Goal: Task Accomplishment & Management: Manage account settings

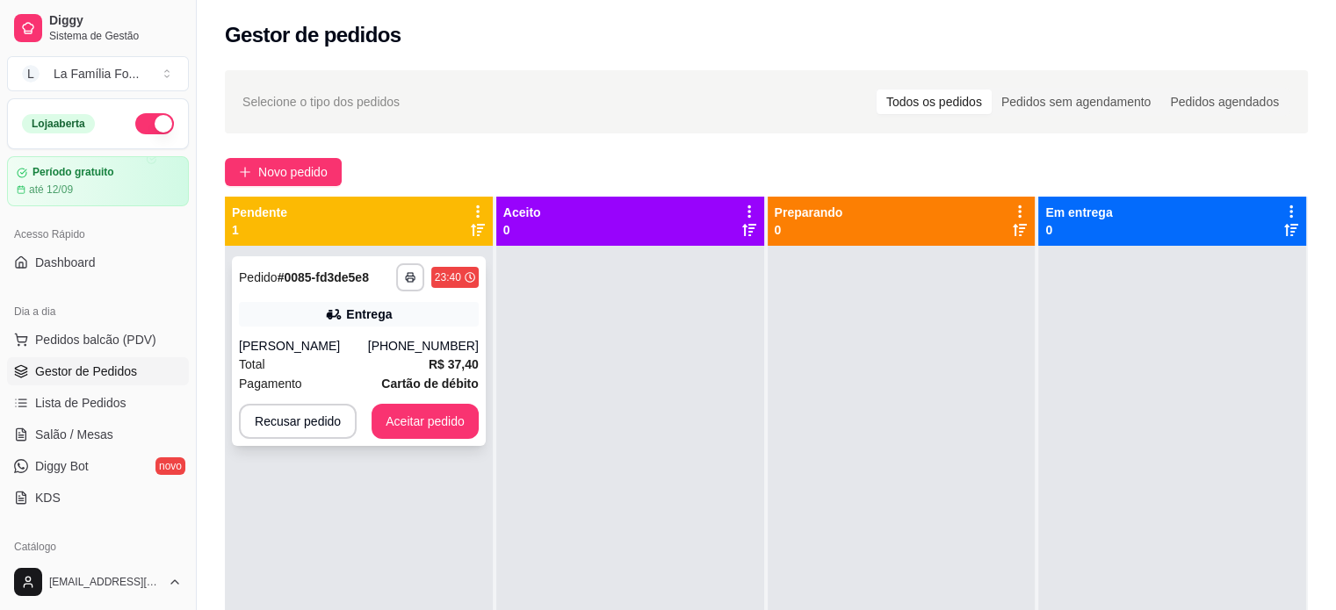
click at [363, 280] on strong "# 0085-fd3de5e8" at bounding box center [323, 278] width 91 height 14
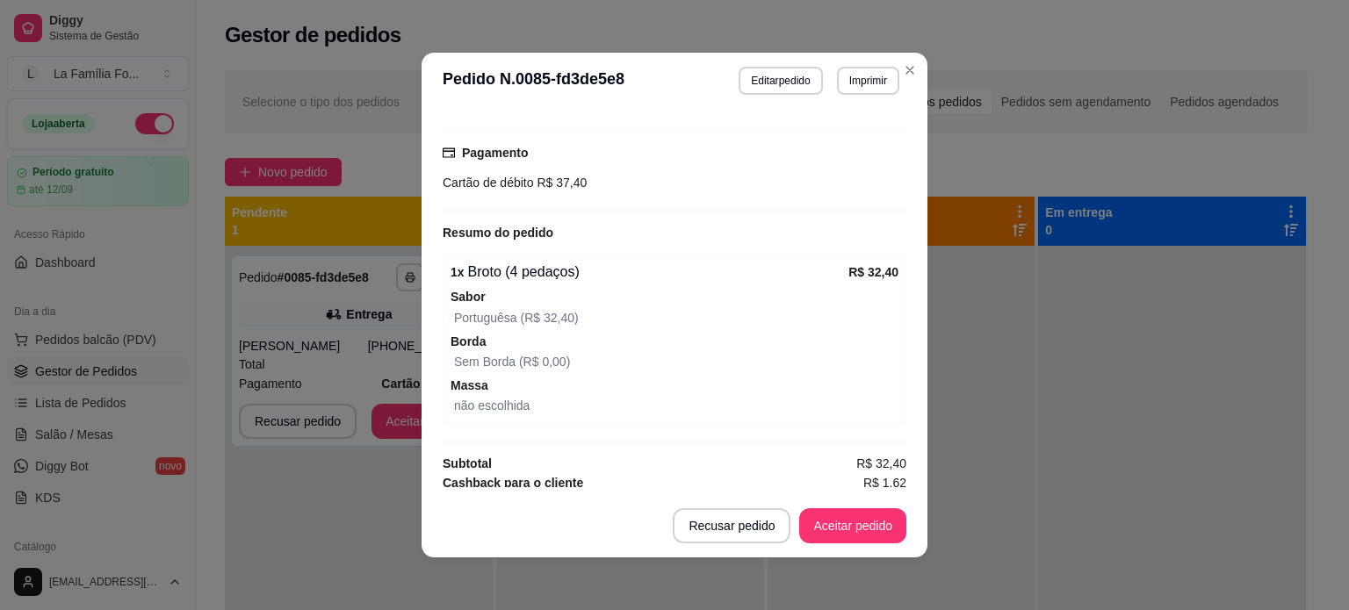
scroll to position [444, 0]
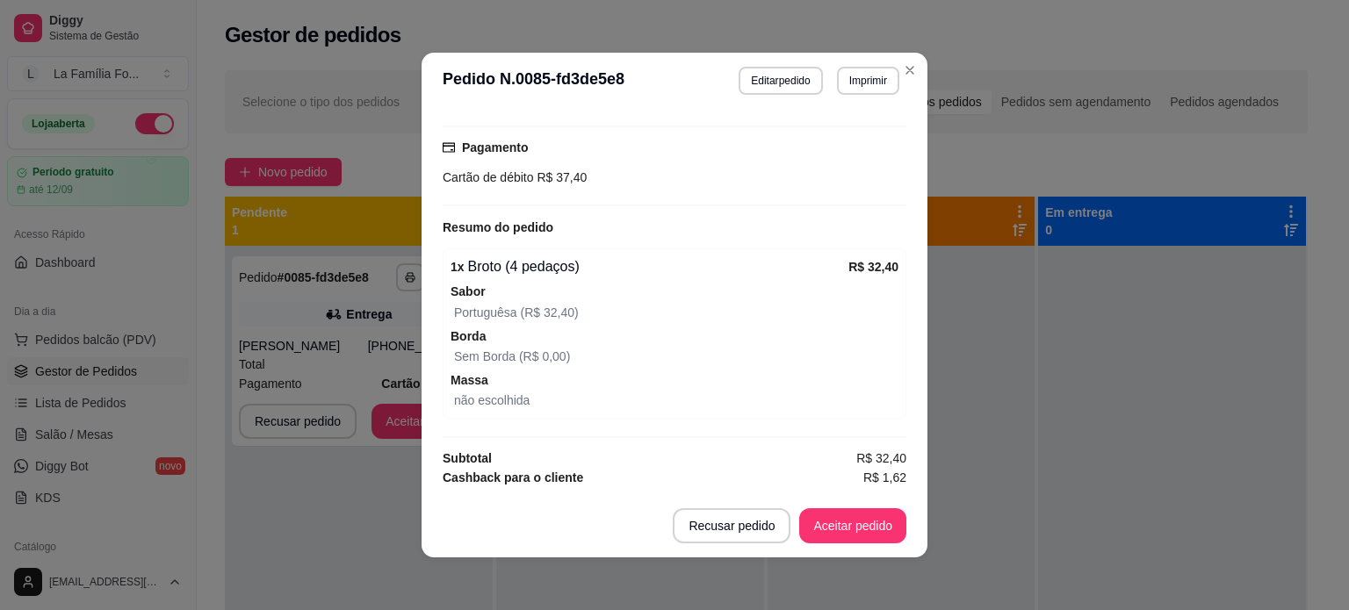
click at [835, 545] on footer "Recusar pedido Aceitar pedido" at bounding box center [675, 526] width 506 height 63
click at [841, 538] on button "Aceitar pedido" at bounding box center [853, 526] width 104 height 34
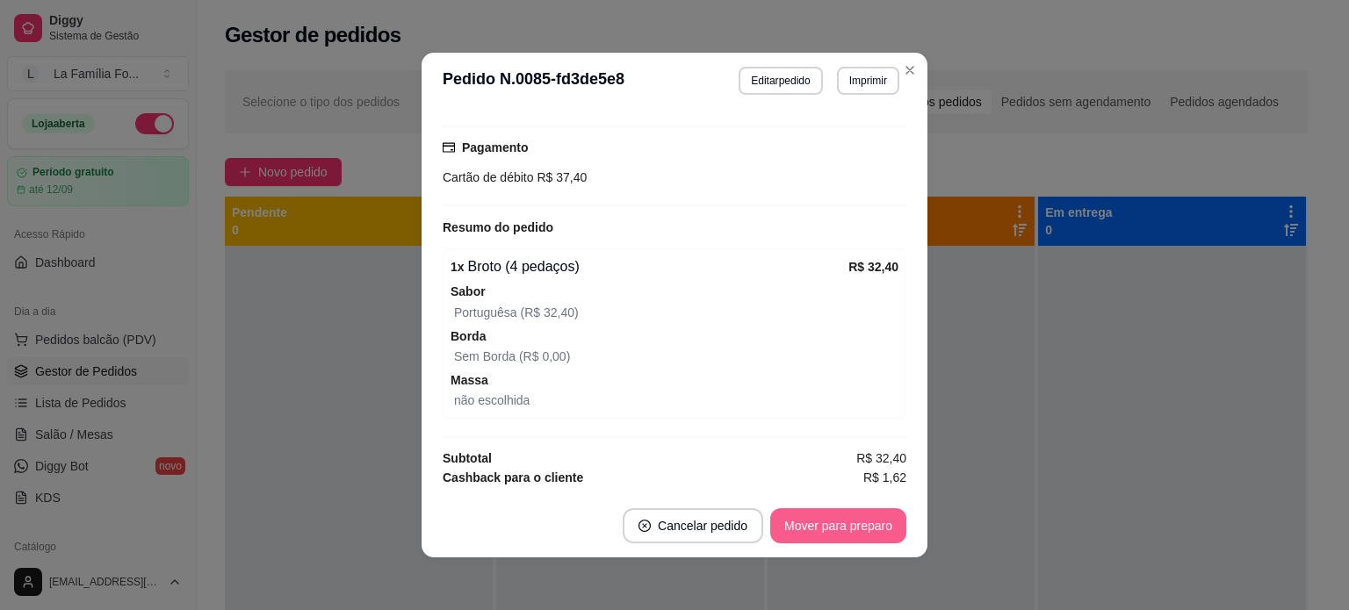
click at [895, 516] on button "Mover para preparo" at bounding box center [838, 526] width 136 height 35
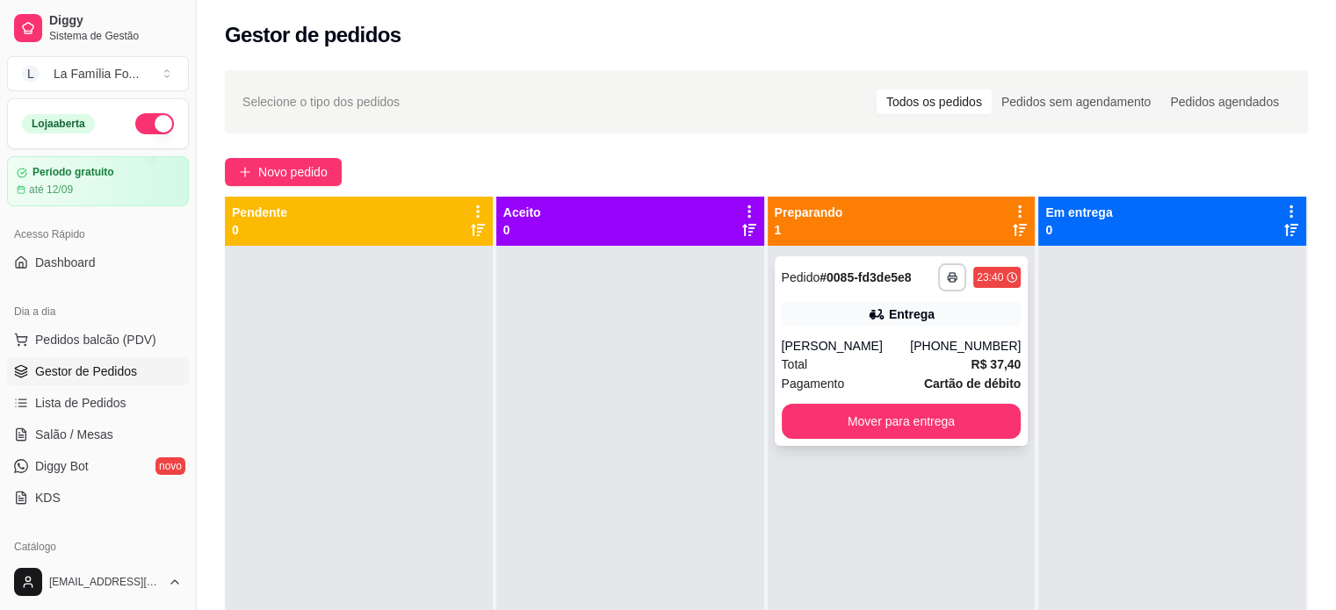
click at [830, 382] on span "Pagamento" at bounding box center [813, 383] width 63 height 19
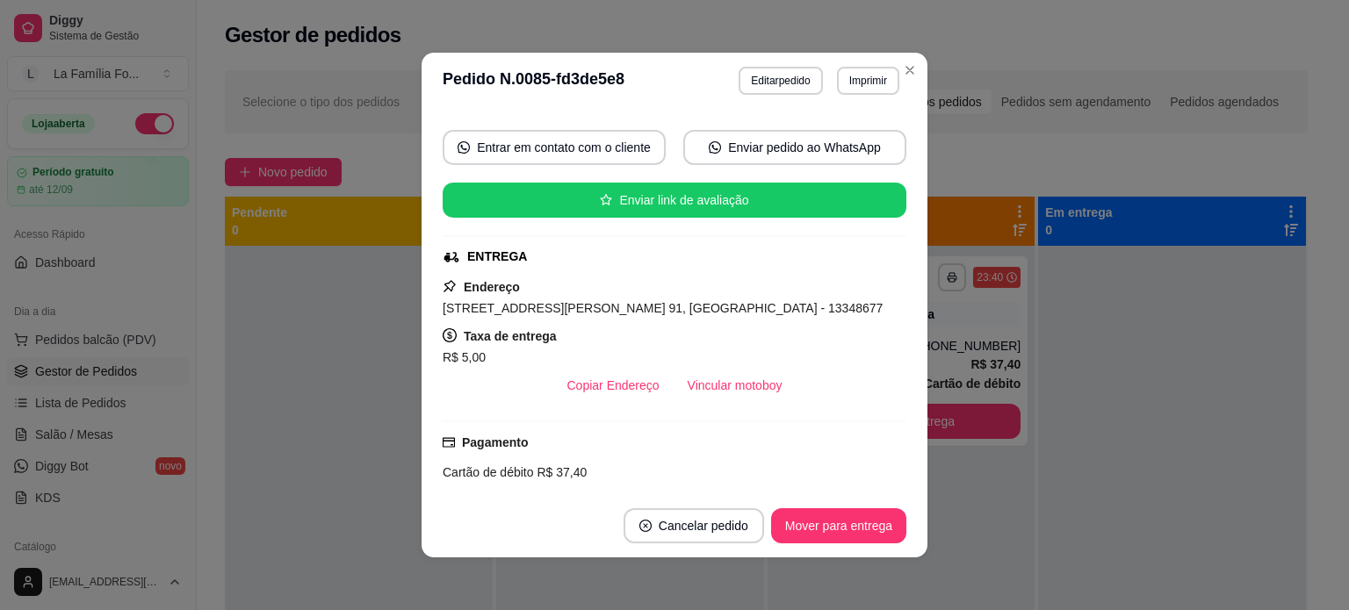
scroll to position [151, 0]
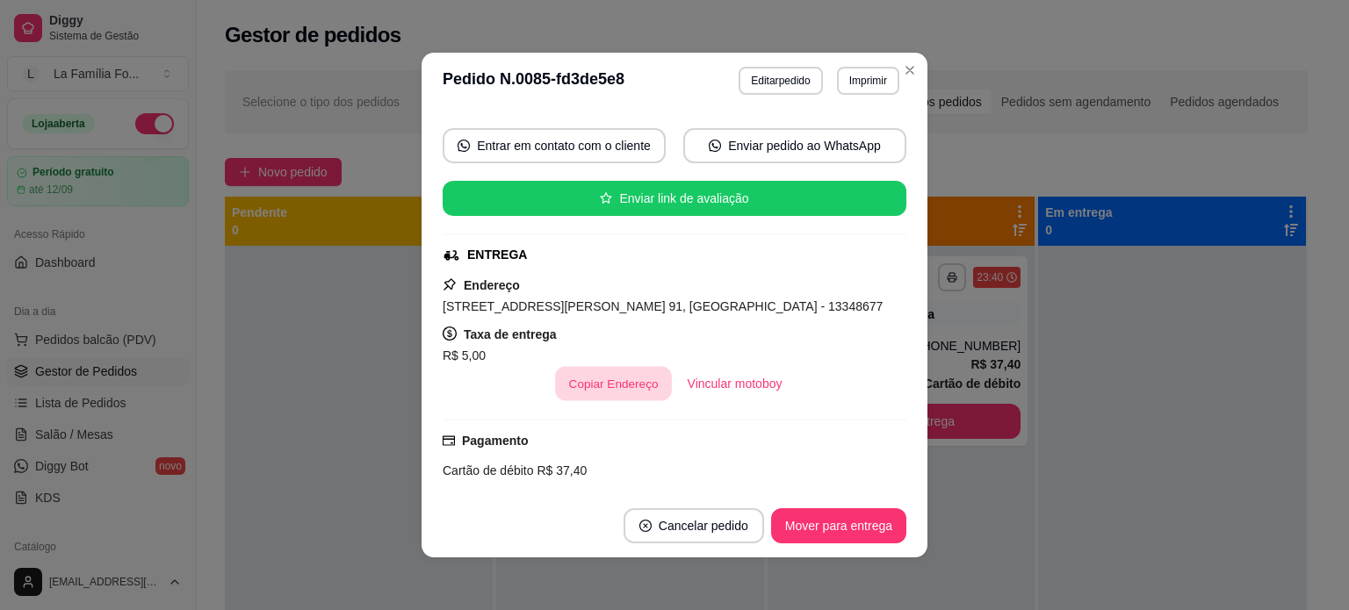
click at [610, 376] on button "Copiar Endereço" at bounding box center [613, 384] width 117 height 34
click at [778, 318] on div "Endereço [STREET_ADDRESS][PERSON_NAME] 91, [GEOGRAPHIC_DATA] - 13348677 Taxa de…" at bounding box center [675, 338] width 464 height 126
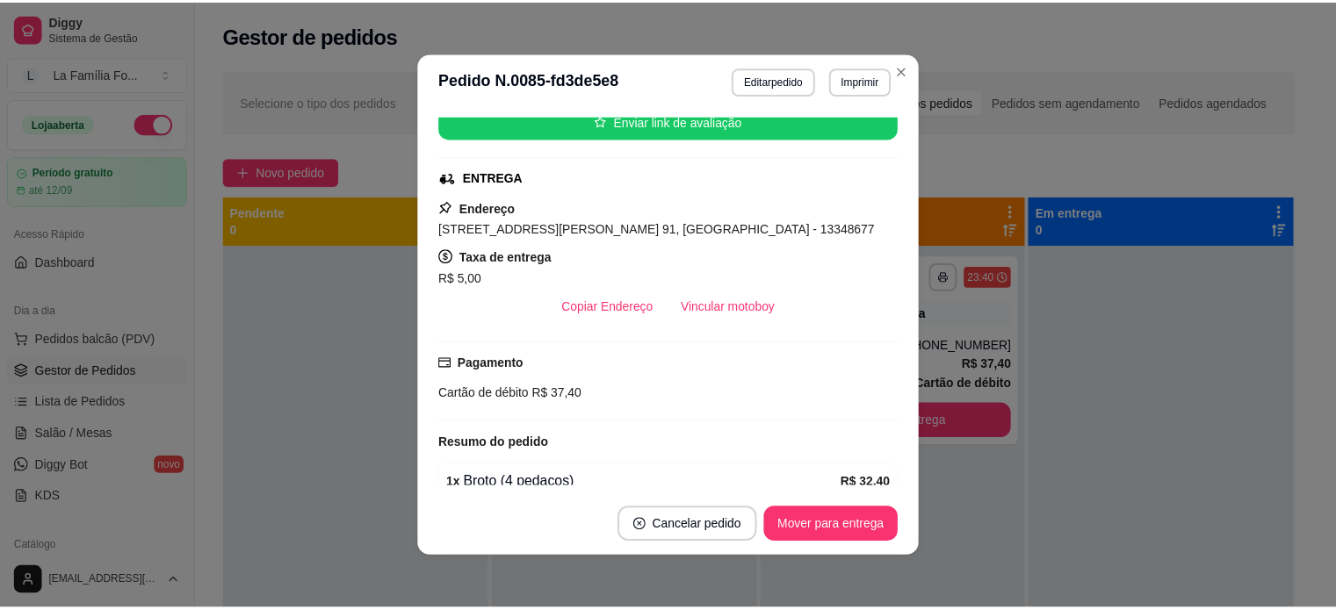
scroll to position [214, 0]
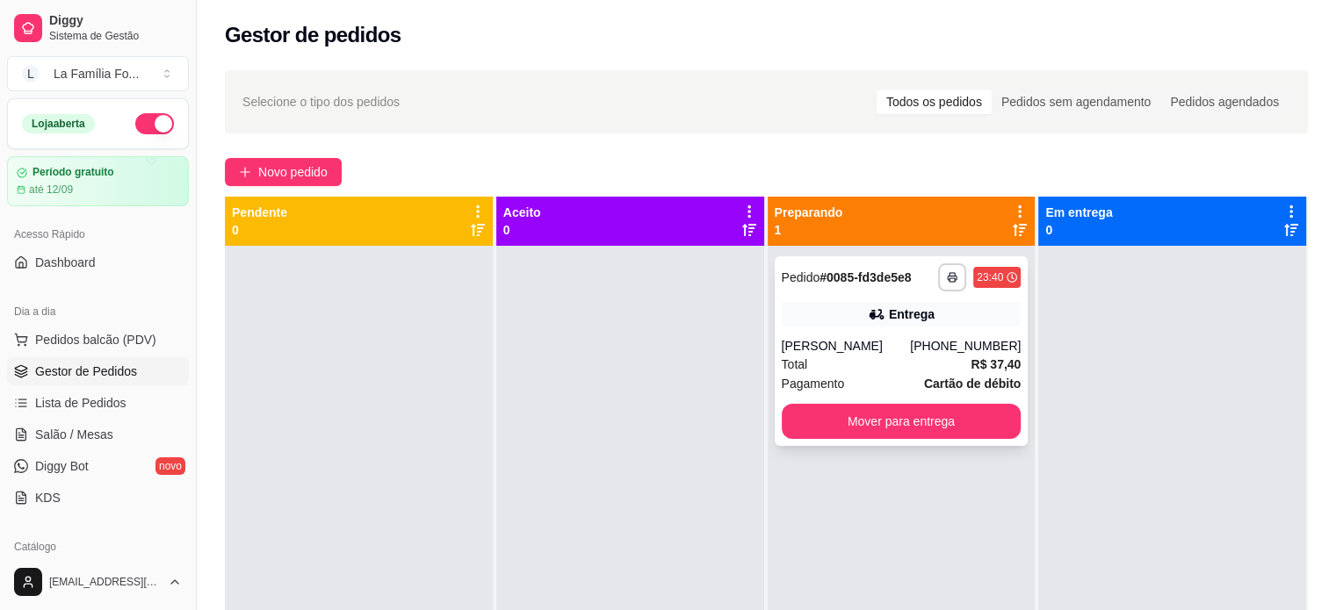
click at [914, 391] on div "Pagamento Cartão de débito" at bounding box center [902, 383] width 240 height 19
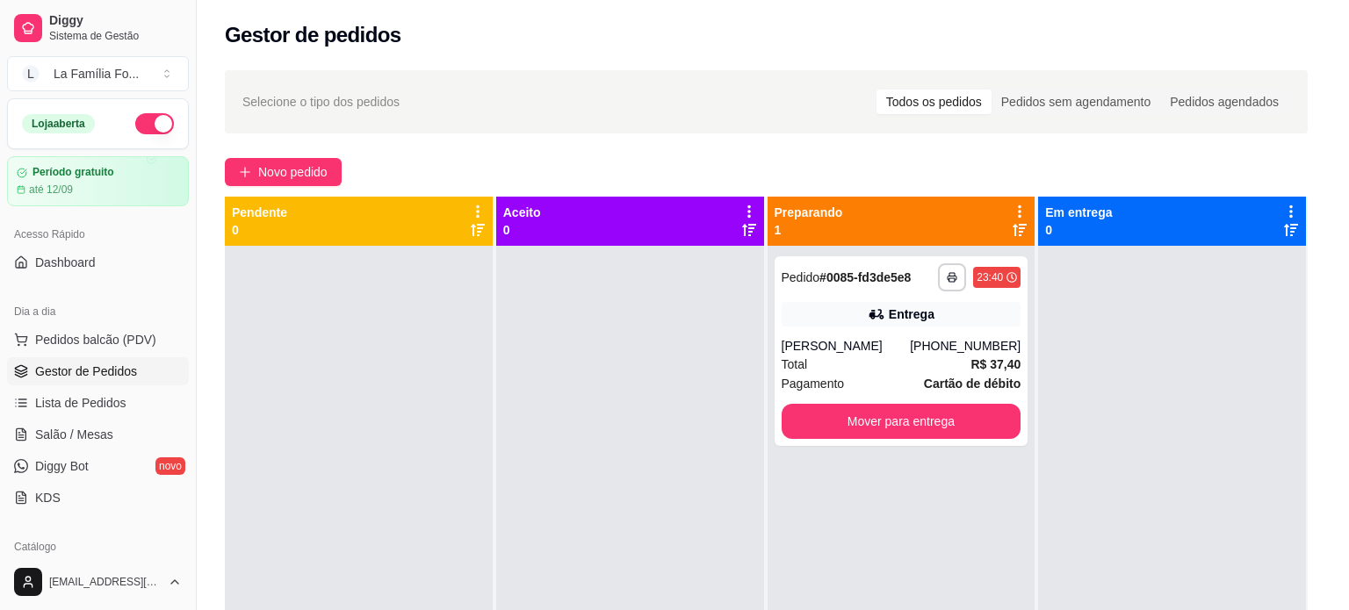
click at [921, 435] on div "feito há 24 minutos Horário do pedido [DATE] 23:40 Status do pedido PREPARANDO …" at bounding box center [675, 302] width 507 height 387
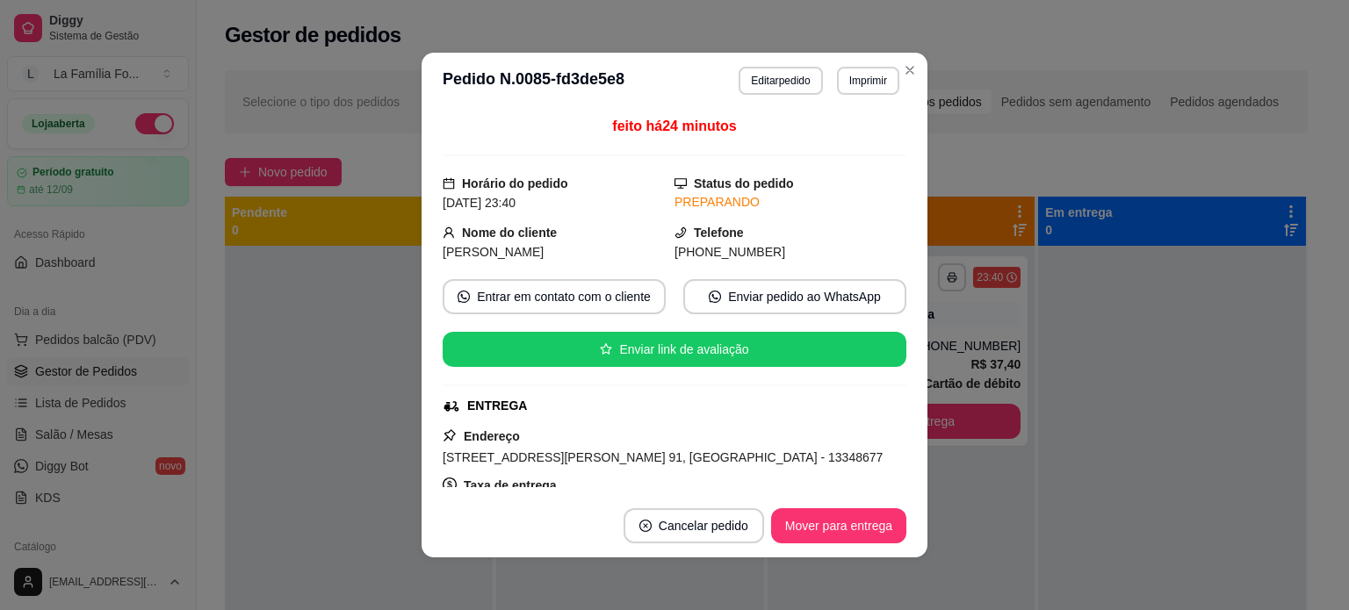
click at [892, 502] on footer "Cancelar pedido Mover para entrega" at bounding box center [675, 526] width 506 height 63
drag, startPoint x: 885, startPoint y: 504, endPoint x: 885, endPoint y: 516, distance: 11.4
click at [884, 530] on button "Mover para entrega" at bounding box center [838, 526] width 135 height 35
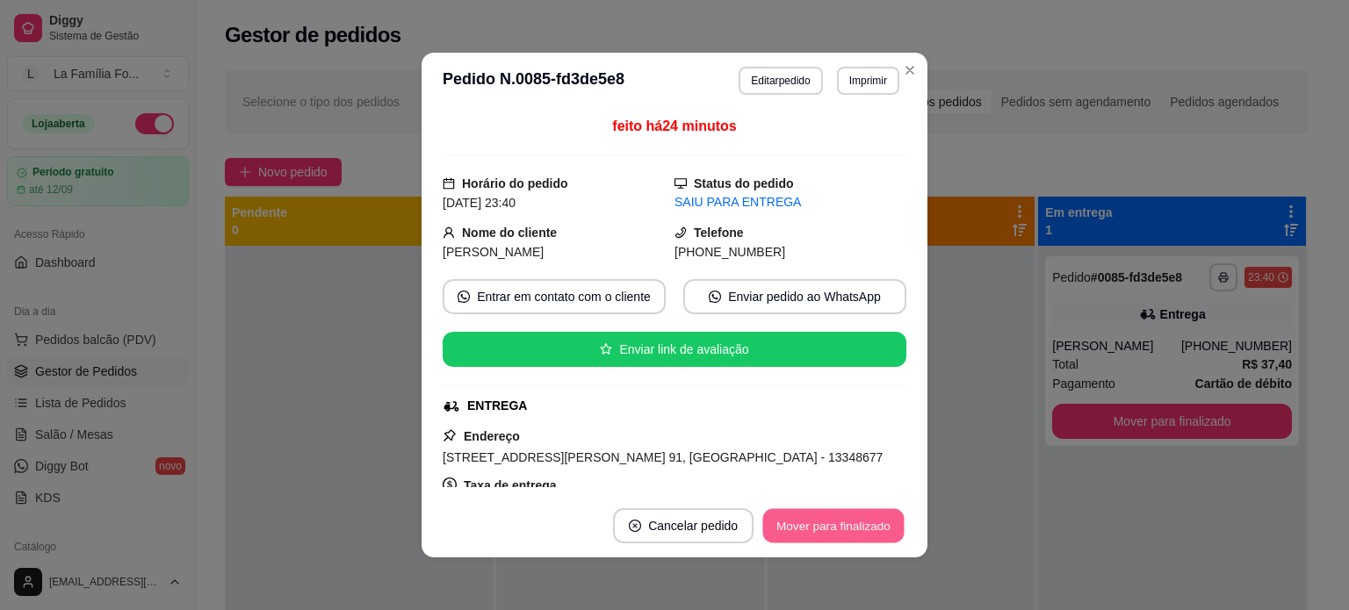
click at [884, 530] on button "Mover para finalizado" at bounding box center [833, 526] width 141 height 34
